Goal: Entertainment & Leisure: Consume media (video, audio)

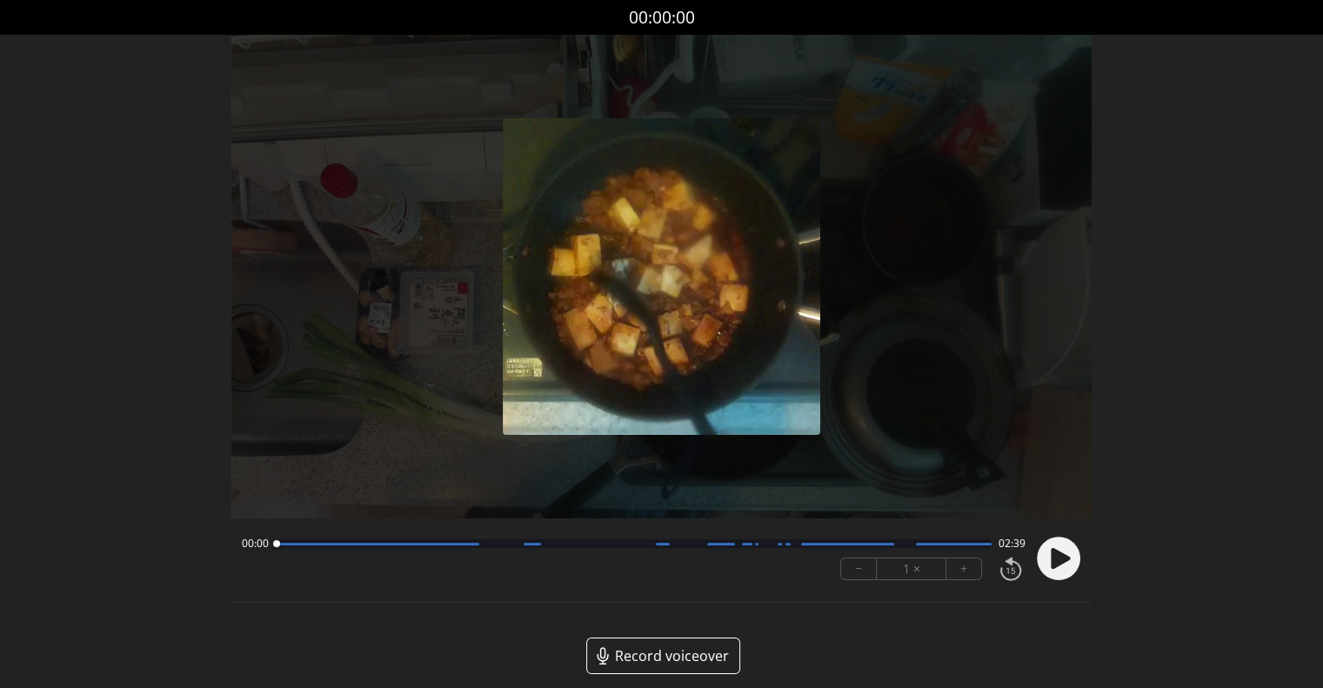
click at [1069, 554] on circle at bounding box center [1058, 558] width 43 height 43
drag, startPoint x: 893, startPoint y: 542, endPoint x: 251, endPoint y: 538, distance: 642.9
click at [251, 538] on div "00:04 02:34" at bounding box center [634, 544] width 784 height 14
click at [863, 569] on button "−" at bounding box center [859, 568] width 36 height 21
click at [862, 569] on button "−" at bounding box center [859, 568] width 36 height 21
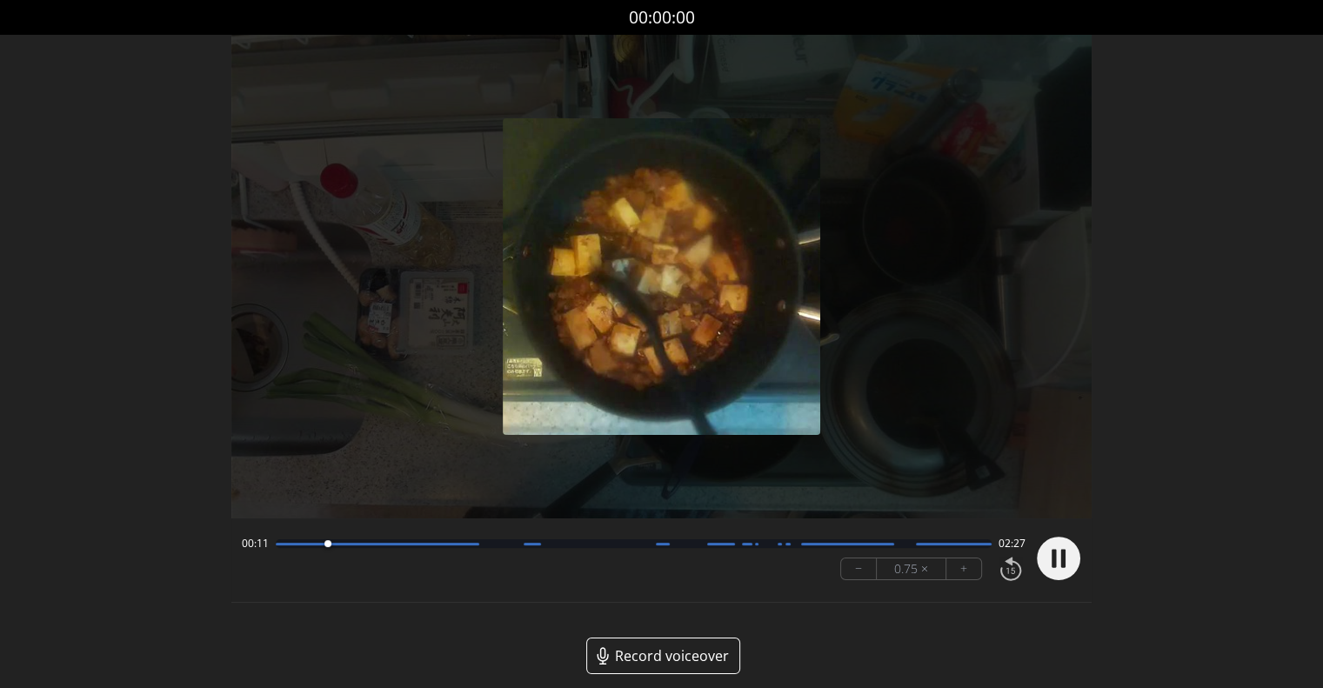
click at [861, 569] on button "−" at bounding box center [859, 568] width 36 height 21
click at [860, 569] on button "−" at bounding box center [859, 568] width 36 height 21
click at [859, 569] on button "−" at bounding box center [859, 568] width 36 height 21
drag, startPoint x: 337, startPoint y: 542, endPoint x: 233, endPoint y: 544, distance: 103.5
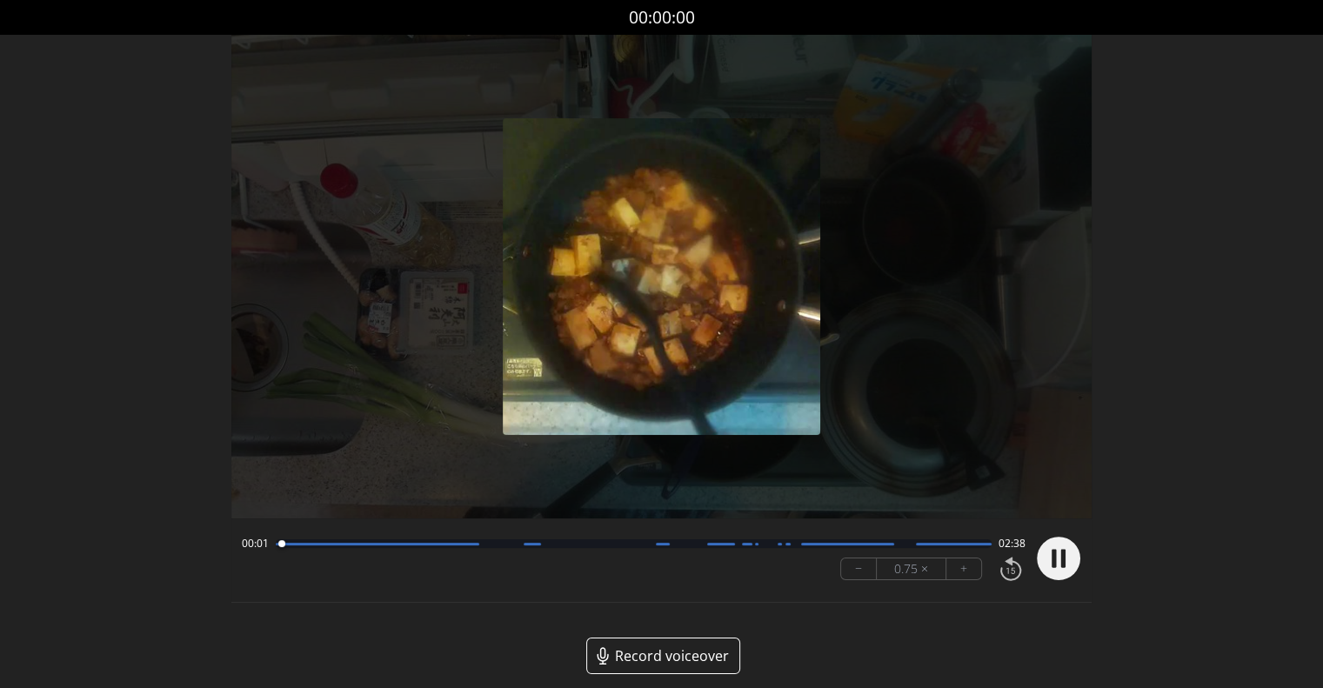
click at [233, 544] on div "00:01 02:38 − 0.75 × +" at bounding box center [661, 560] width 860 height 63
drag, startPoint x: 344, startPoint y: 545, endPoint x: 238, endPoint y: 545, distance: 105.3
click at [238, 545] on div "00:00 02:39 − 0.75 × +" at bounding box center [630, 558] width 791 height 59
click at [1012, 571] on icon at bounding box center [1010, 571] width 9 height 6
click at [1005, 572] on icon at bounding box center [1011, 568] width 30 height 29
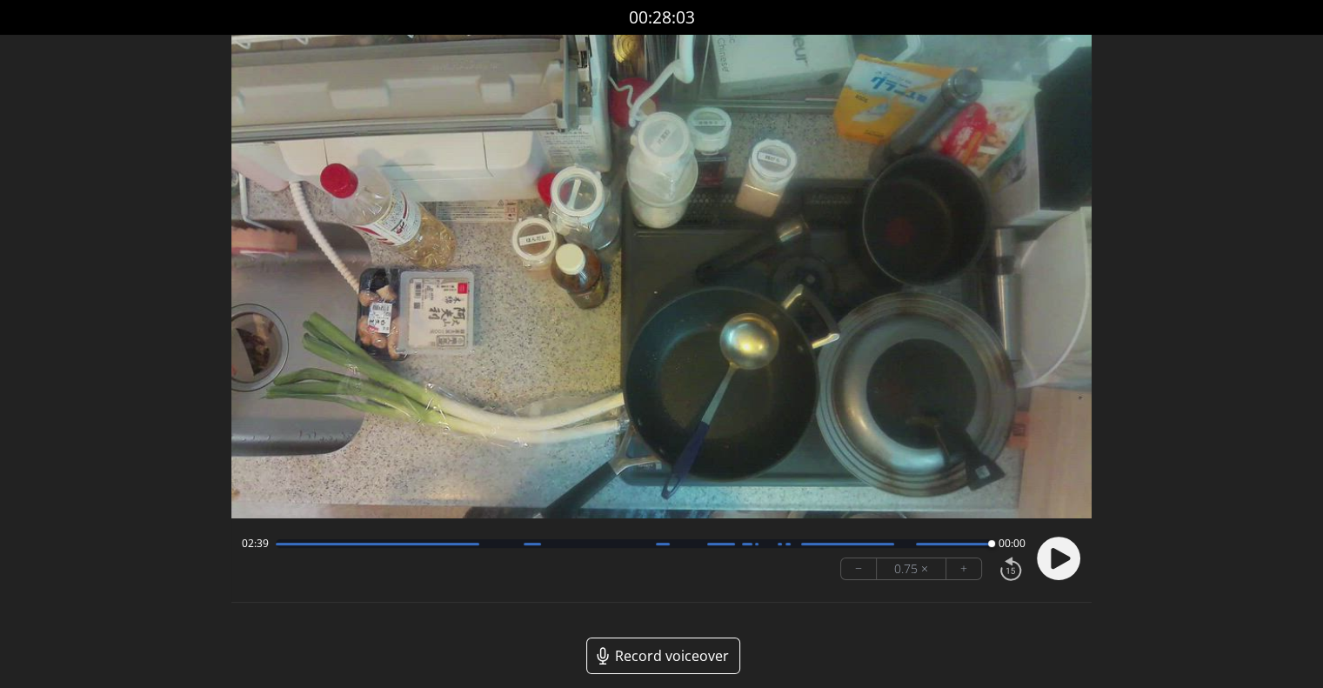
click at [1009, 573] on icon at bounding box center [1011, 568] width 30 height 29
click at [1052, 552] on icon at bounding box center [1060, 558] width 19 height 21
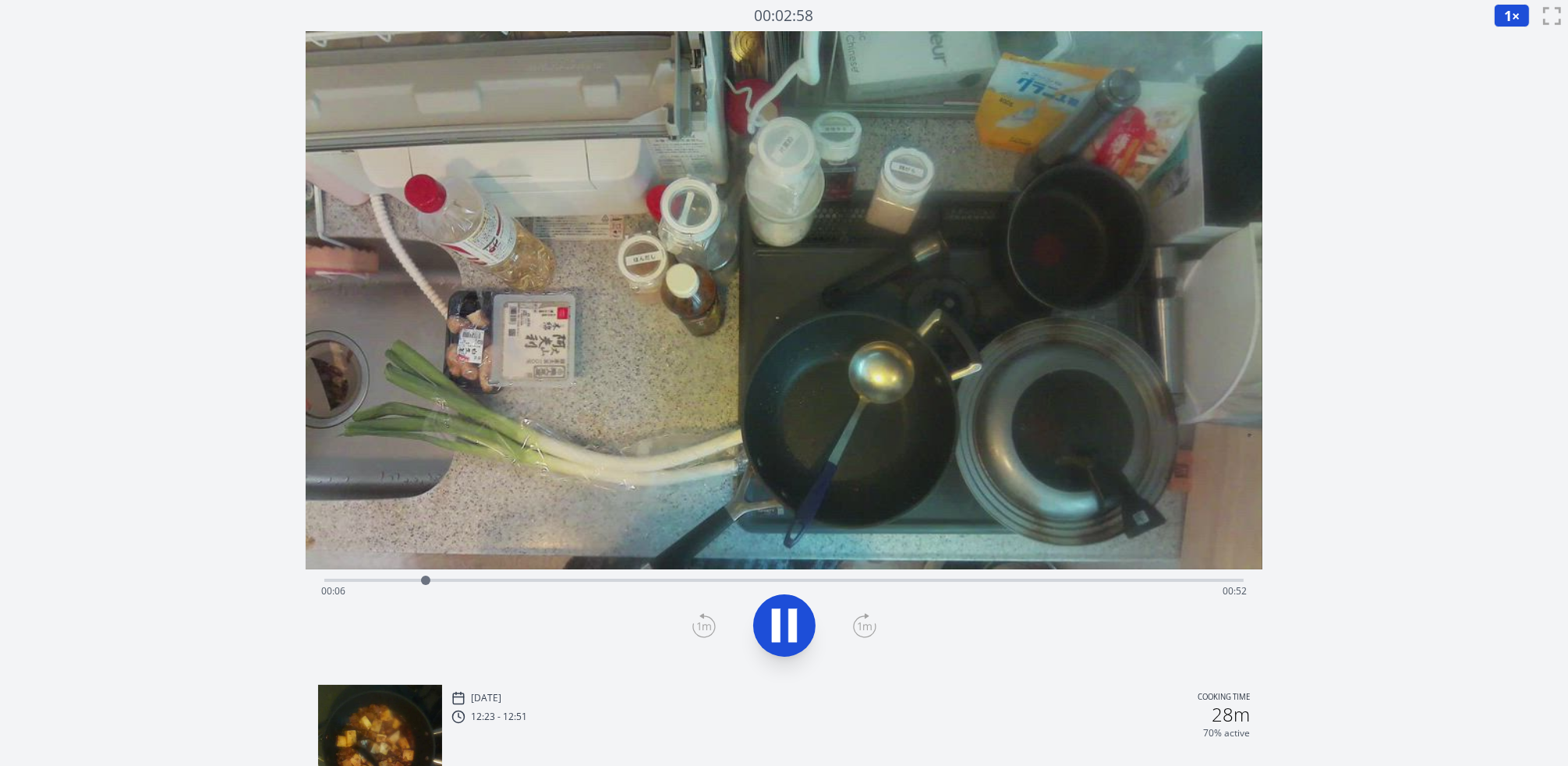
click at [382, 582] on div "Time elapsed: 00:06 Time remaining: 00:52" at bounding box center [784, 591] width 926 height 25
drag, startPoint x: 483, startPoint y: 578, endPoint x: 930, endPoint y: 532, distance: 449.4
click at [930, 532] on div "Time elapsed: 00:38 Time remaining: 00:20" at bounding box center [784, 352] width 957 height 641
click at [786, 622] on icon at bounding box center [784, 625] width 44 height 44
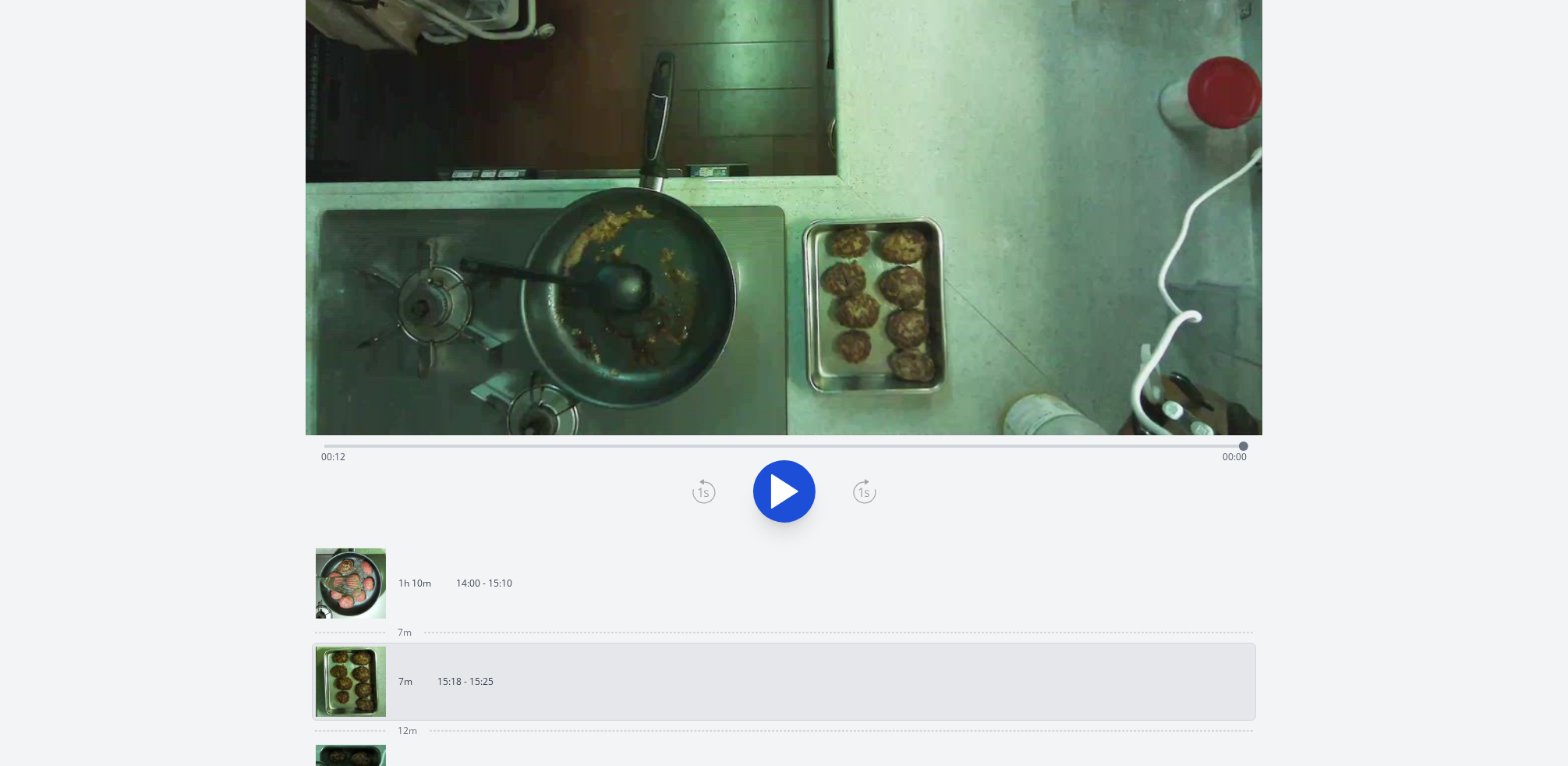
scroll to position [234, 0]
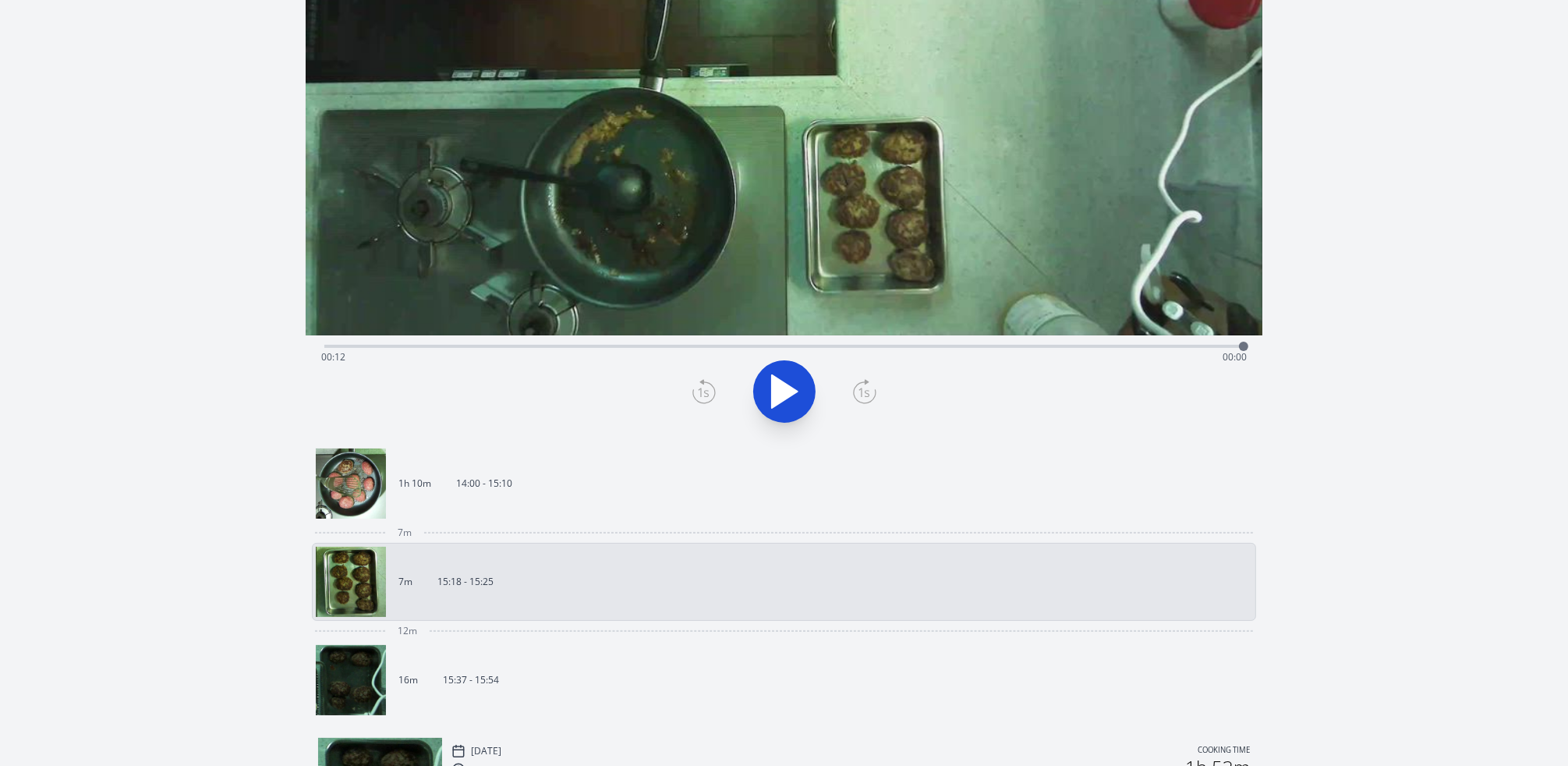
click at [586, 502] on link "1h 10m 14:00 - 15:10" at bounding box center [778, 483] width 925 height 70
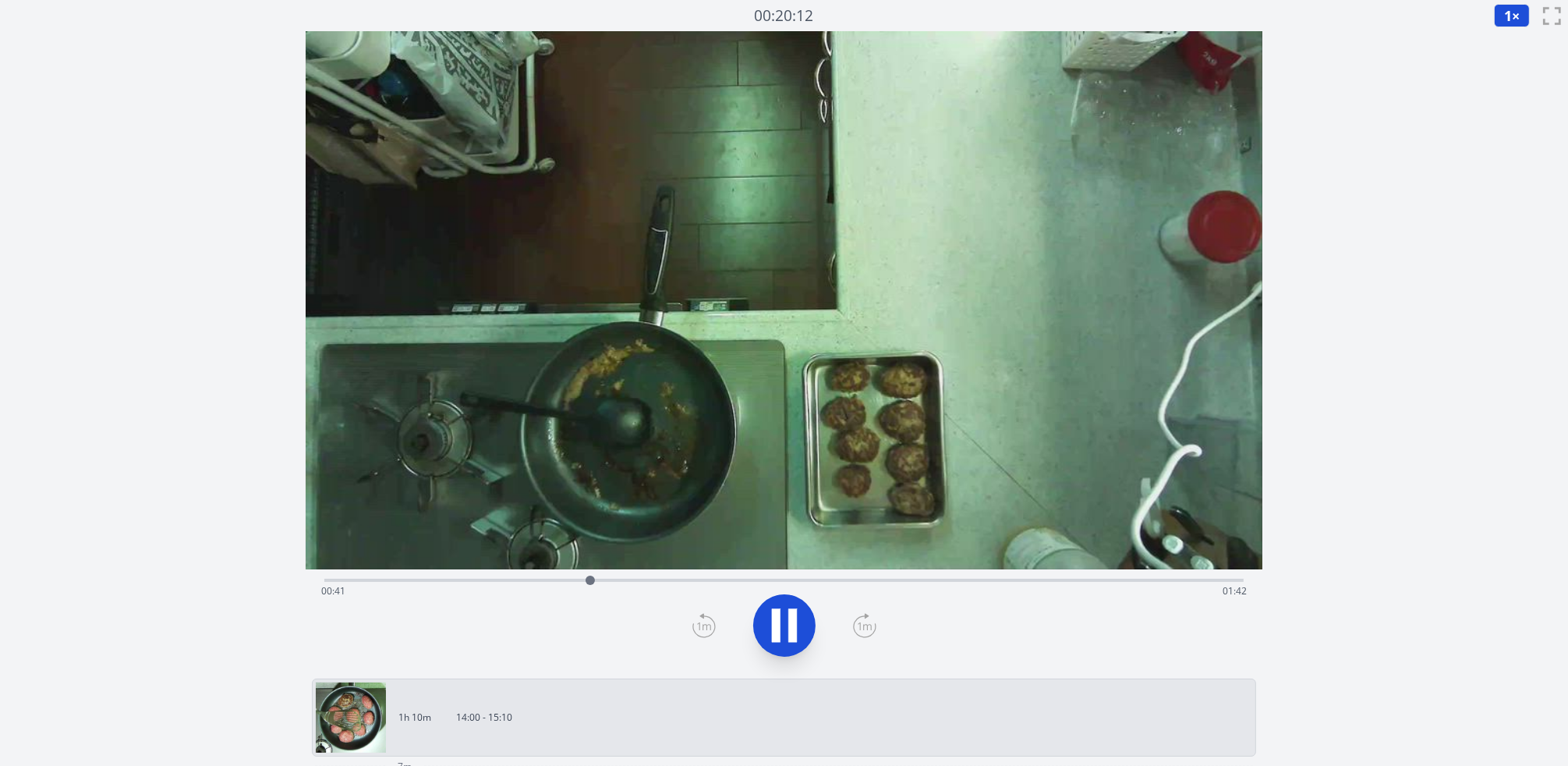
click at [550, 599] on div "Time elapsed: 00:41 Time remaining: 01:42" at bounding box center [784, 591] width 926 height 25
drag, startPoint x: 558, startPoint y: 579, endPoint x: 670, endPoint y: 590, distance: 112.5
click at [670, 590] on div at bounding box center [670, 580] width 23 height 23
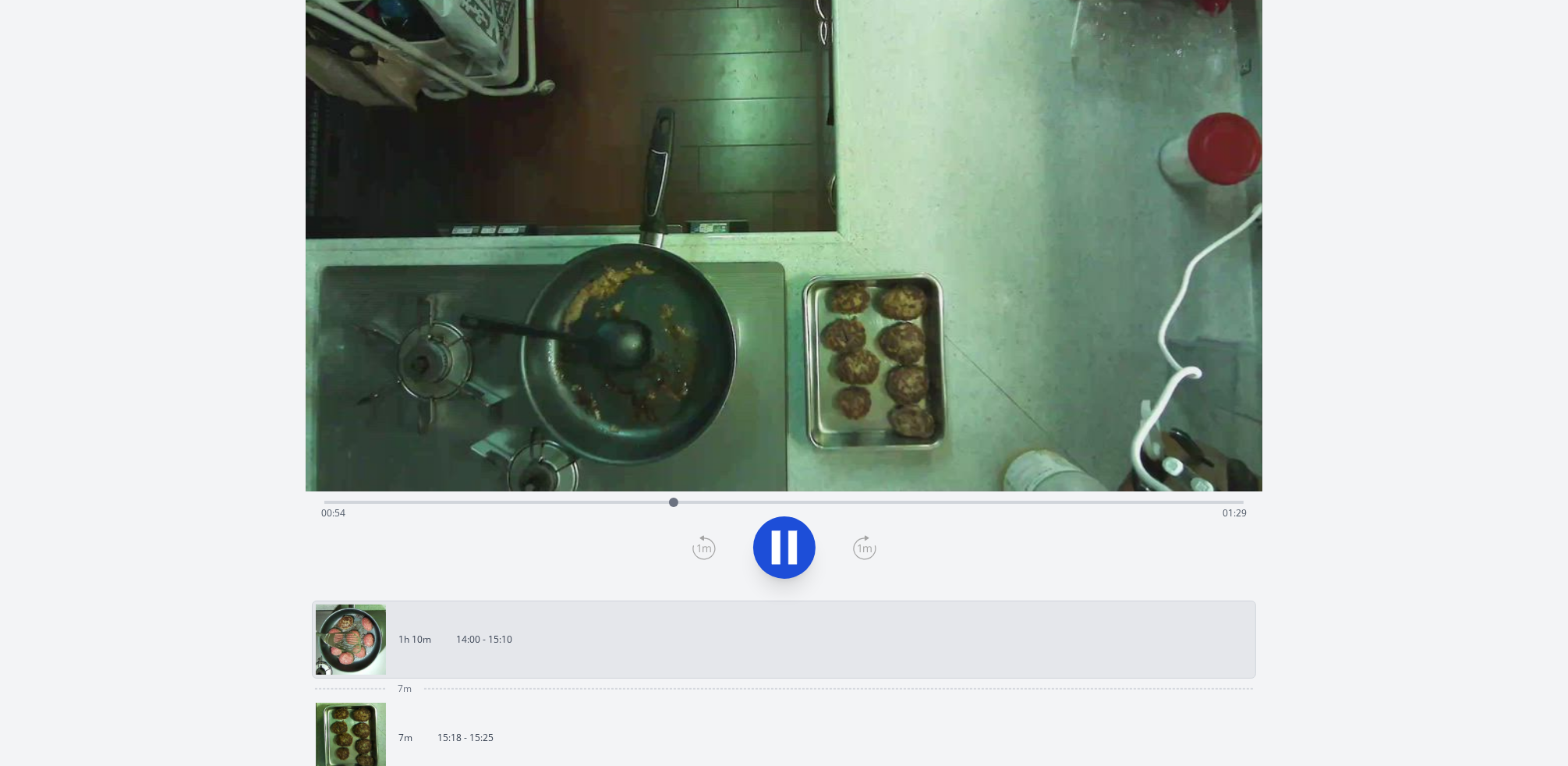
scroll to position [234, 0]
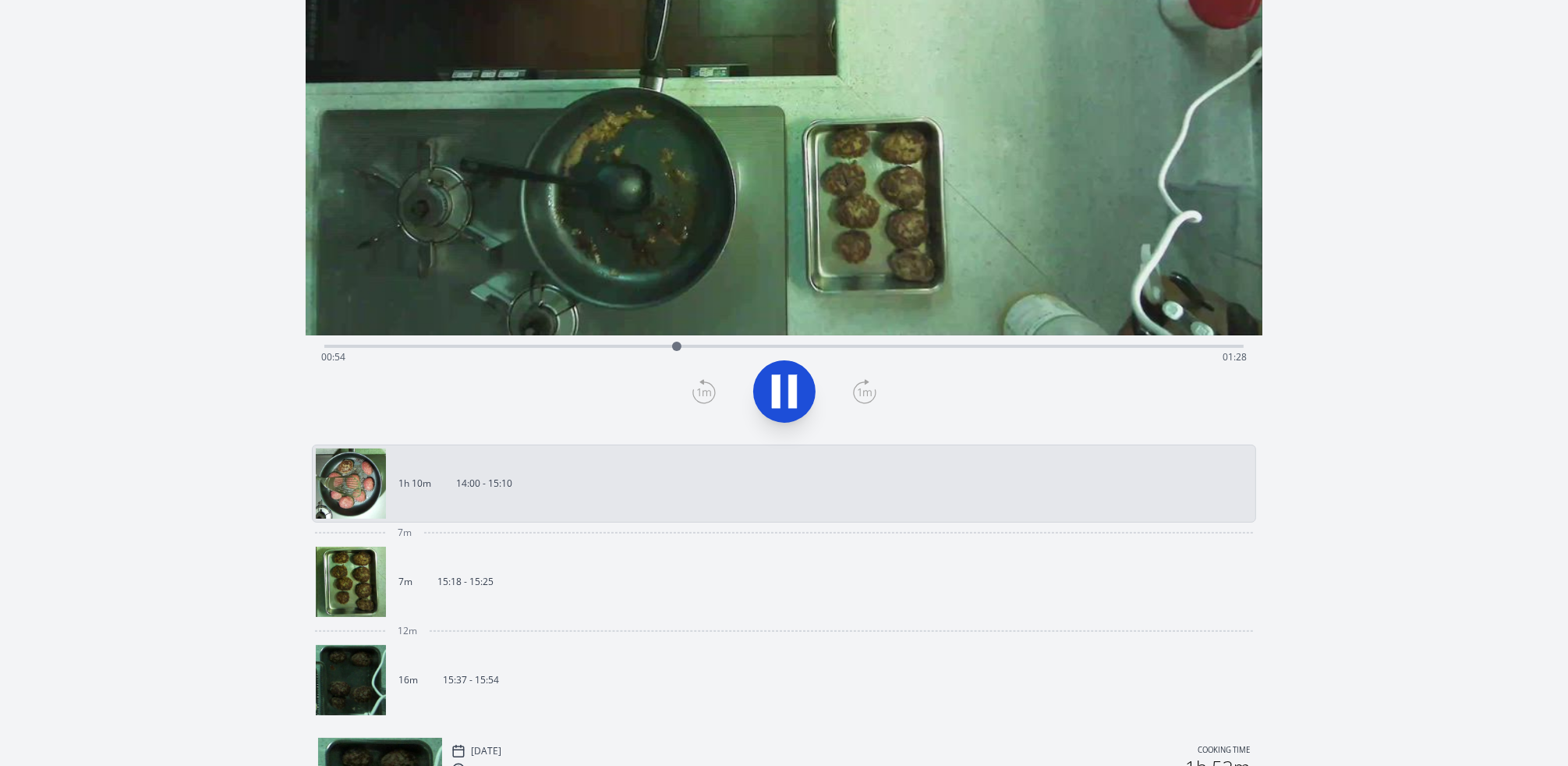
click at [609, 597] on link "7m 15:18 - 15:25" at bounding box center [778, 582] width 925 height 70
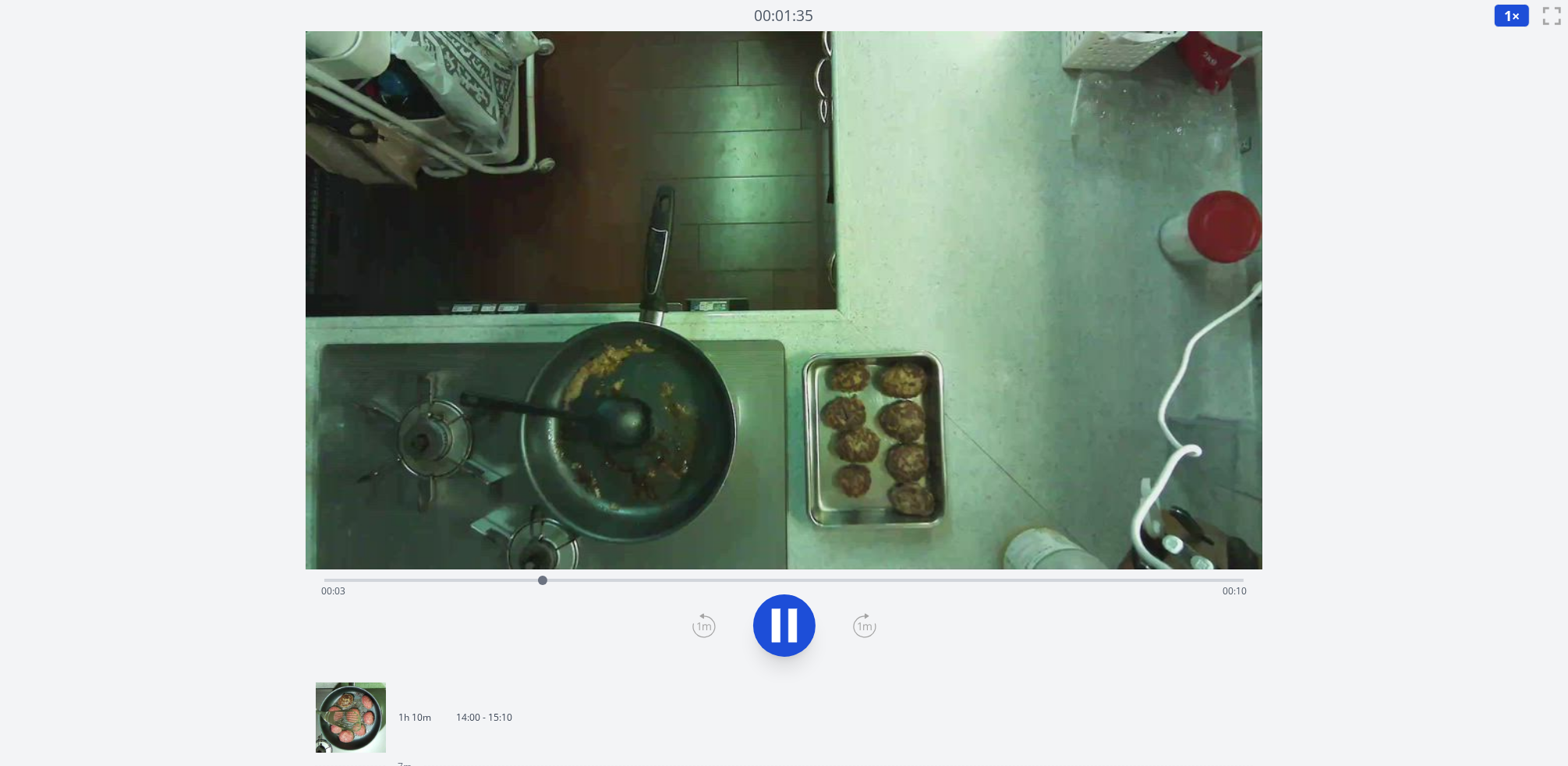
click at [551, 723] on link "1h 10m 14:00 - 15:10" at bounding box center [778, 718] width 925 height 70
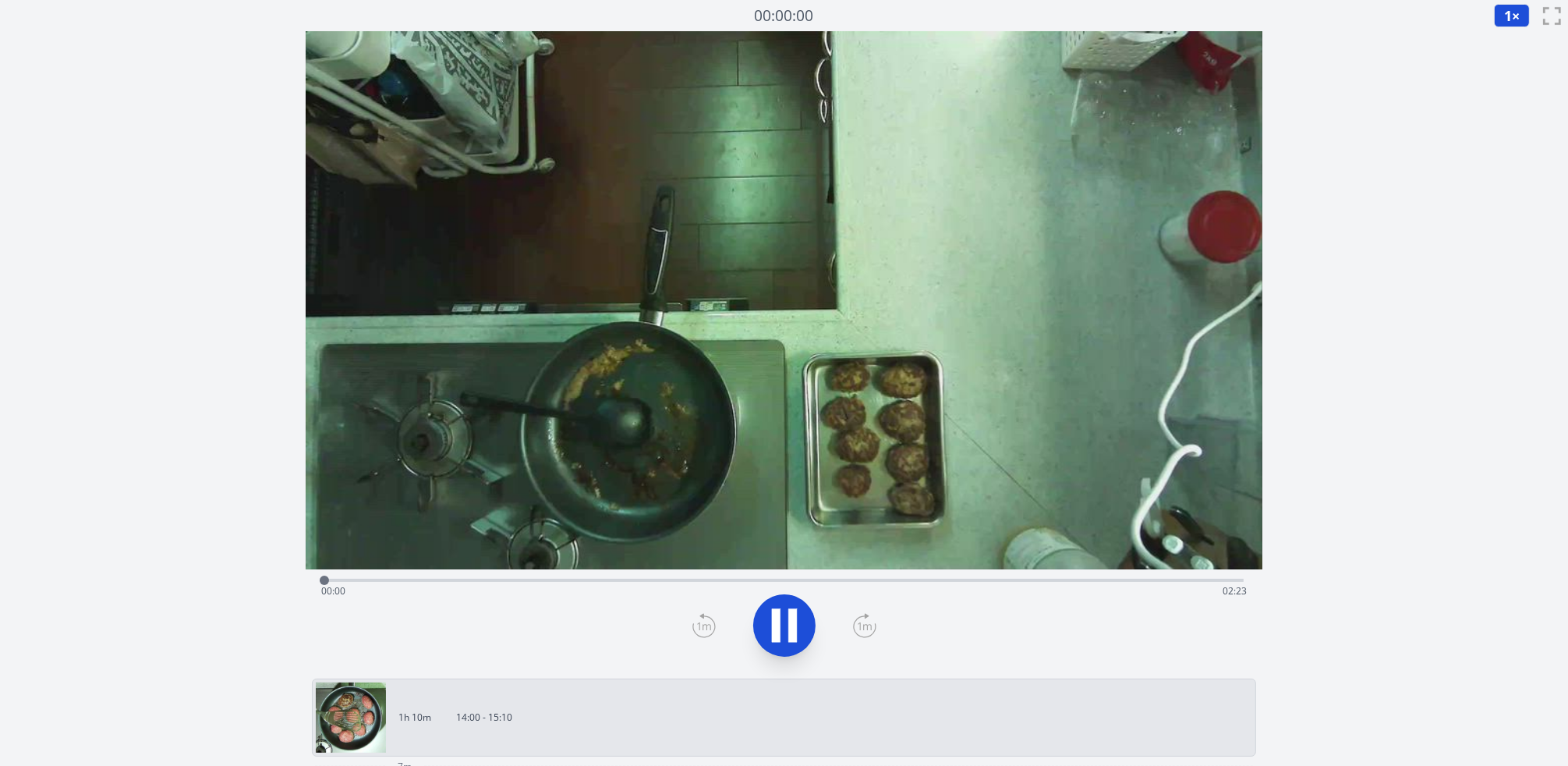
click at [1004, 583] on div "Time elapsed: 00:00 Time remaining: 02:23" at bounding box center [784, 591] width 926 height 25
click at [967, 577] on div "Time elapsed: 01:47 Time remaining: 00:35" at bounding box center [784, 579] width 920 height 19
click at [949, 577] on div "Time elapsed: 01:41 Time remaining: 00:41" at bounding box center [784, 579] width 920 height 19
drag, startPoint x: 968, startPoint y: 579, endPoint x: 327, endPoint y: 623, distance: 642.5
click at [327, 623] on div "Time elapsed: 00:00 Time remaining: 02:22" at bounding box center [784, 621] width 957 height 103
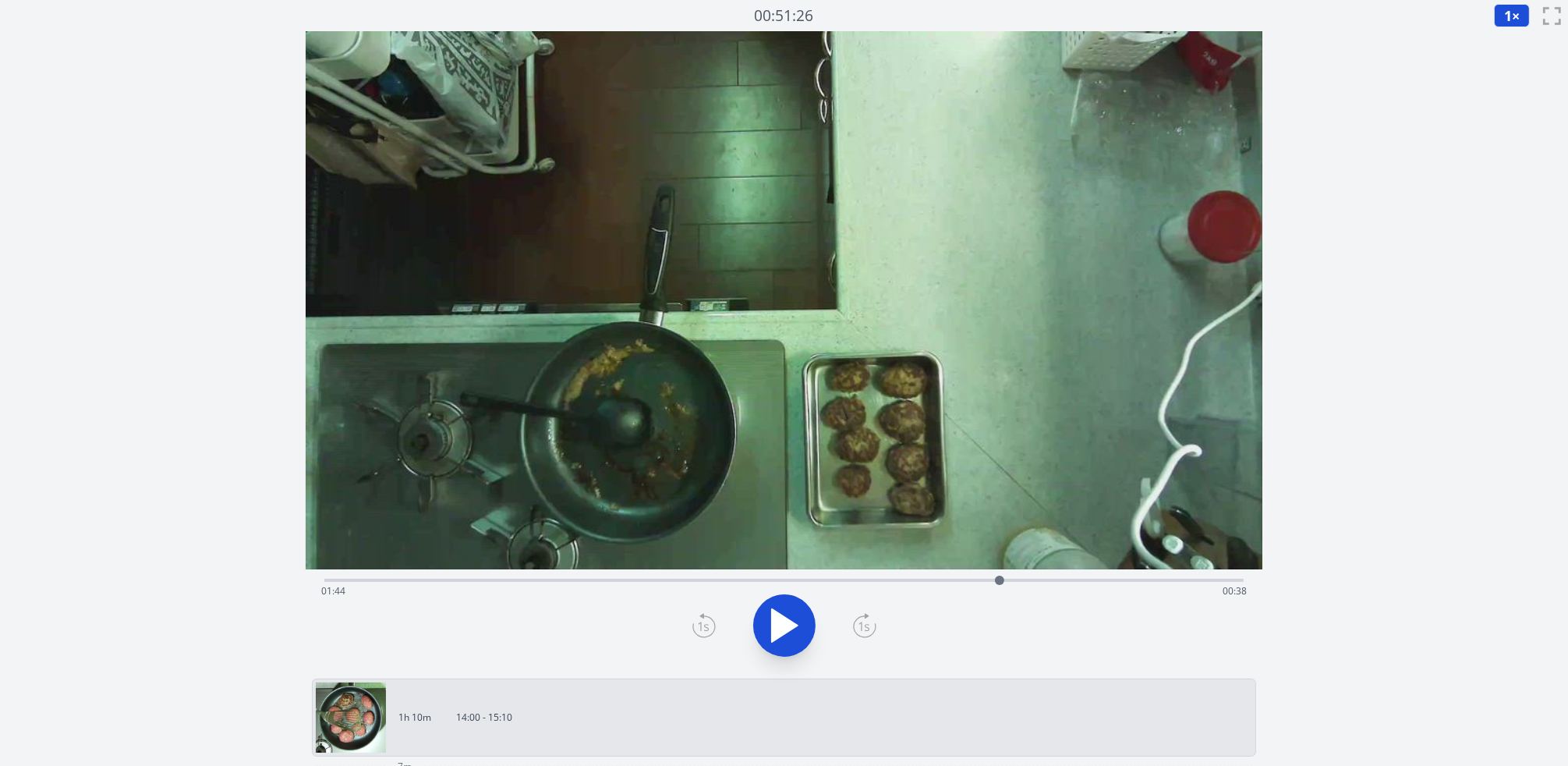
drag, startPoint x: 371, startPoint y: 579, endPoint x: 1000, endPoint y: 573, distance: 629.0
click at [1000, 573] on div at bounding box center [1000, 580] width 23 height 23
drag, startPoint x: 1189, startPoint y: 575, endPoint x: 792, endPoint y: 572, distance: 397.0
click at [792, 572] on div at bounding box center [792, 580] width 23 height 23
